Goal: Transaction & Acquisition: Purchase product/service

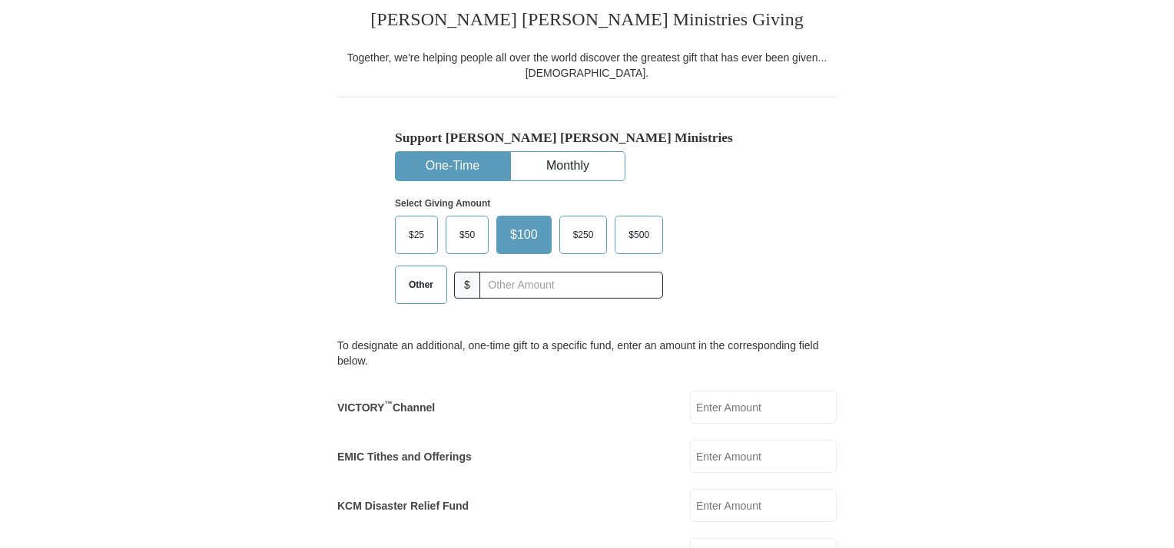
scroll to position [370, 0]
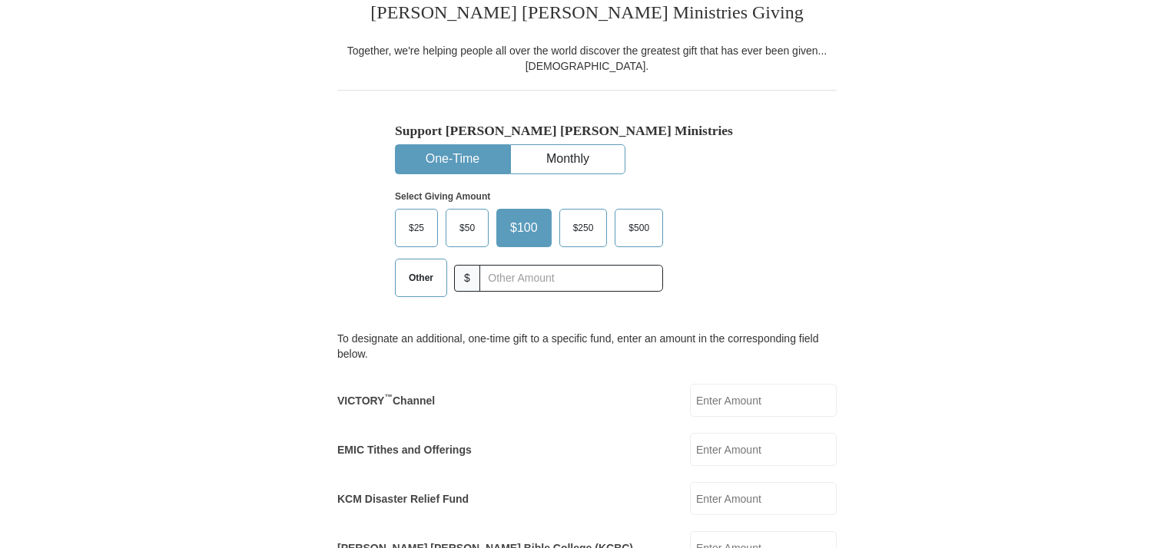
click at [418, 277] on span "Other" at bounding box center [421, 277] width 40 height 23
click at [0, 0] on input "Other" at bounding box center [0, 0] width 0 height 0
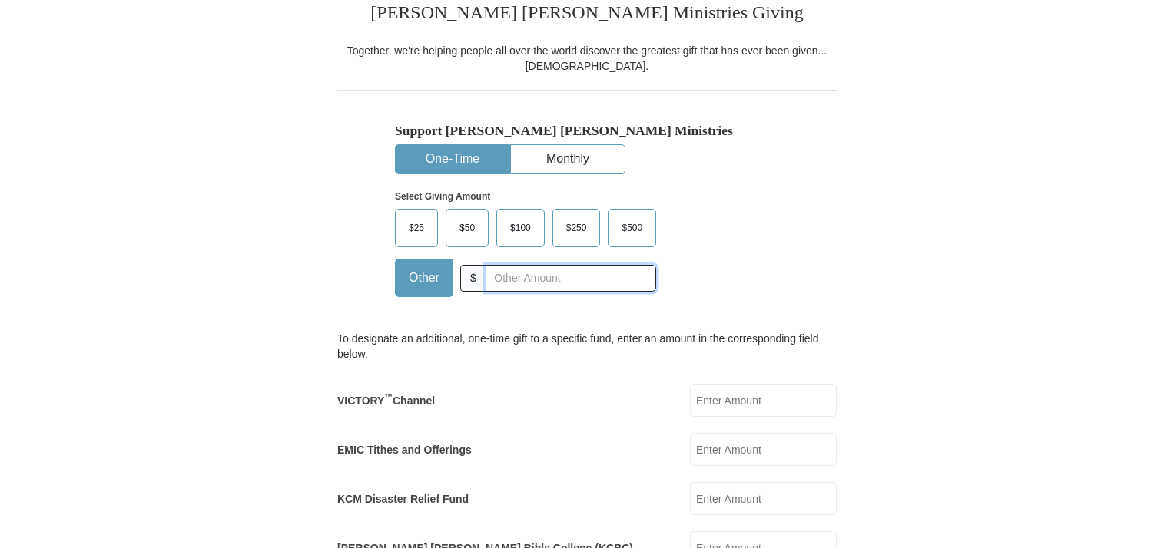
click at [506, 279] on input "text" at bounding box center [570, 278] width 170 height 27
type input "150.00"
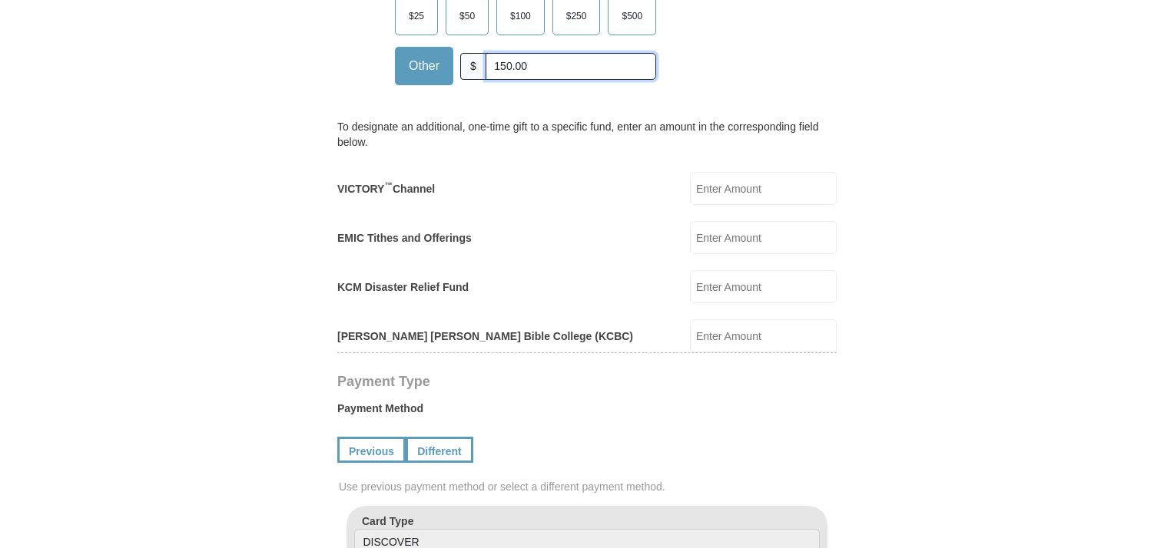
scroll to position [584, 0]
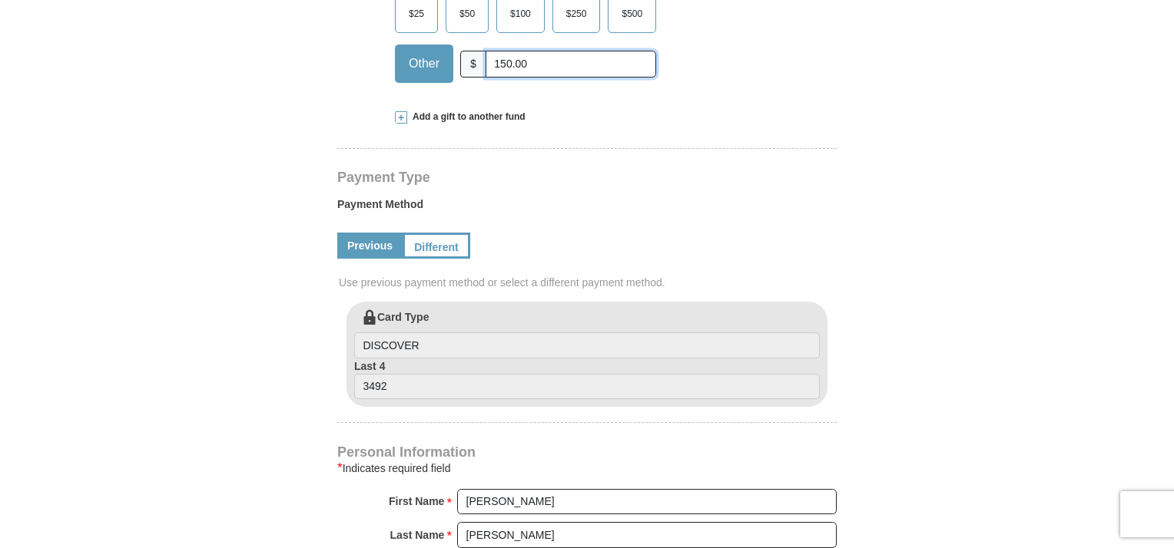
select select "IL"
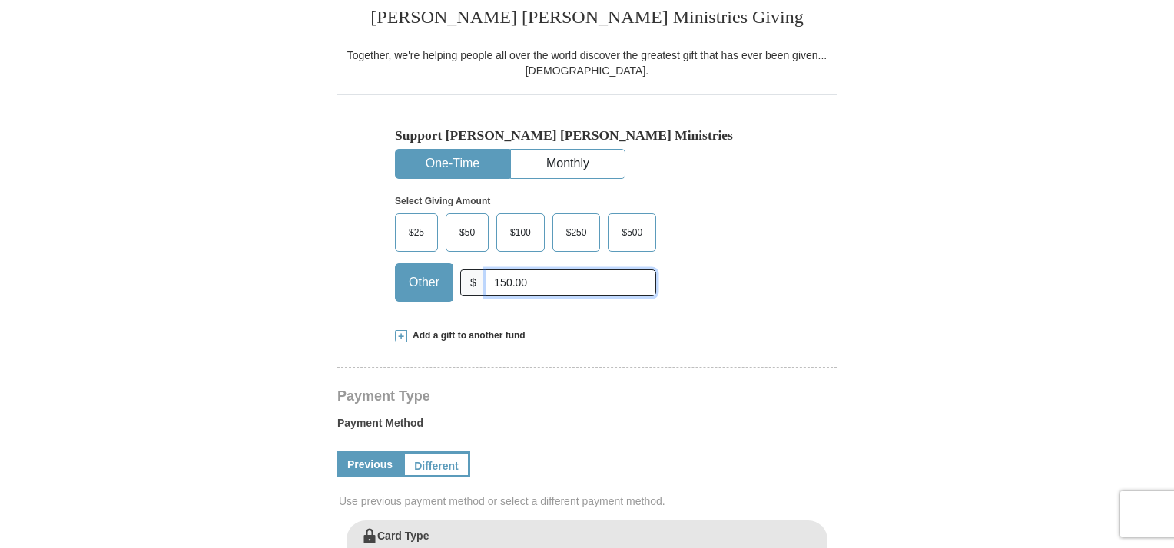
scroll to position [357, 0]
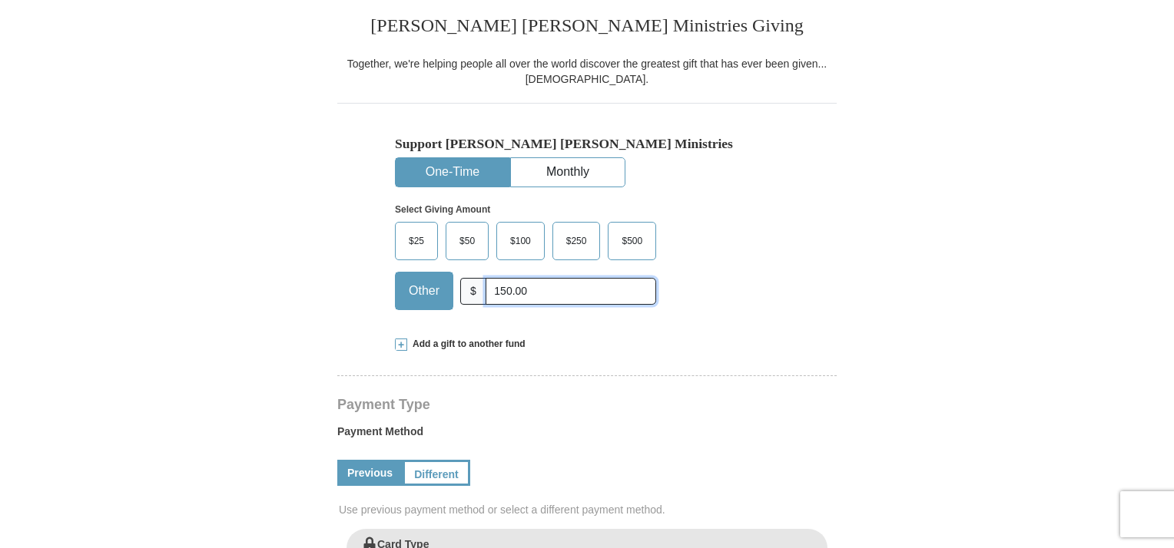
type input "150.00"
click at [435, 168] on button "One-Time" at bounding box center [453, 172] width 114 height 28
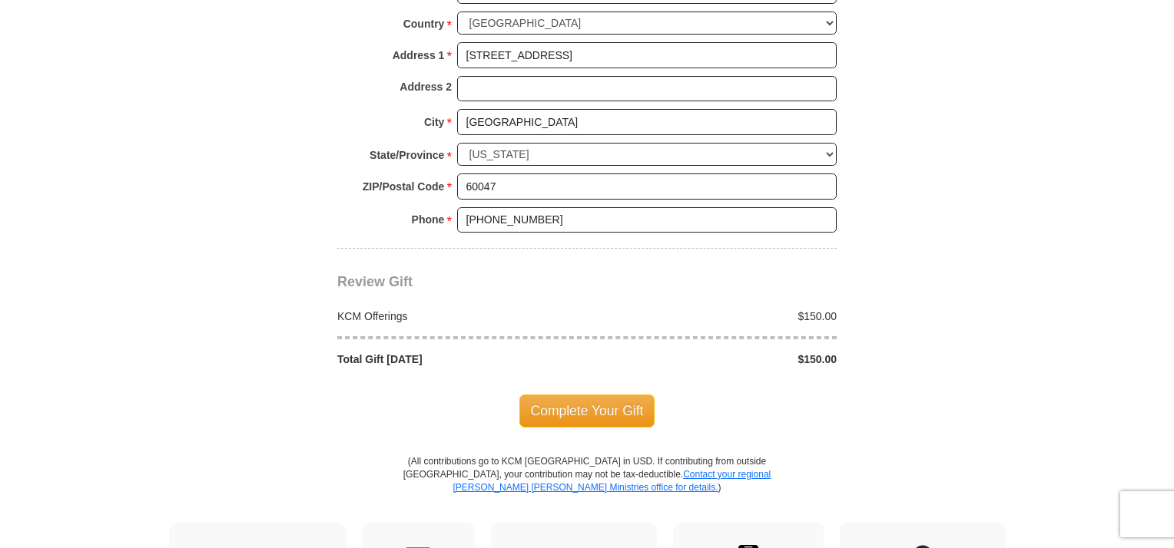
scroll to position [1197, 0]
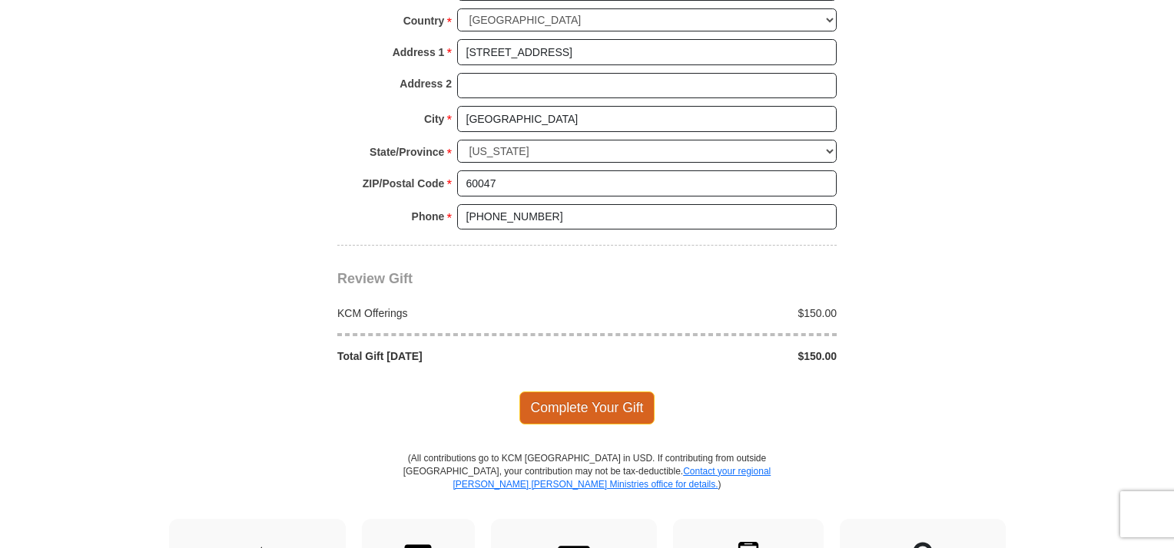
click at [545, 405] on span "Complete Your Gift" at bounding box center [587, 408] width 136 height 32
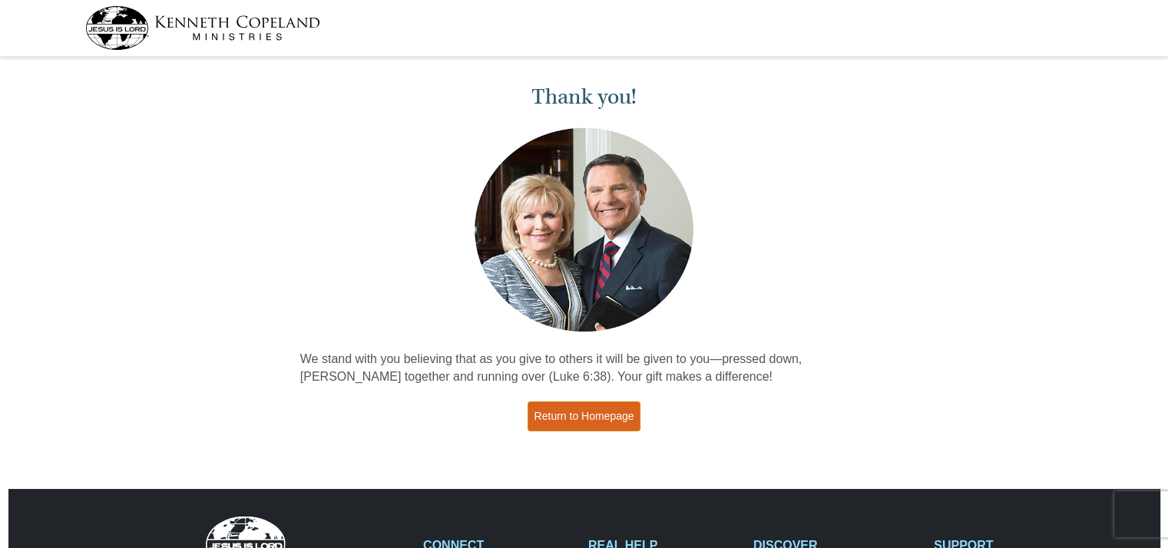
click at [574, 420] on link "Return to Homepage" at bounding box center [585, 417] width 114 height 30
